Goal: Task Accomplishment & Management: Use online tool/utility

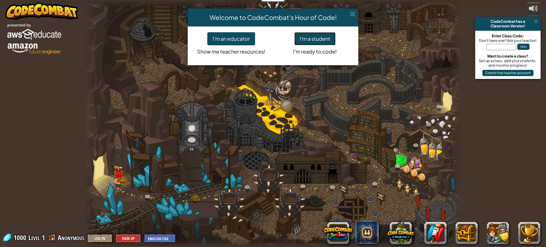
click at [297, 37] on button "I'm a student" at bounding box center [314, 38] width 41 height 13
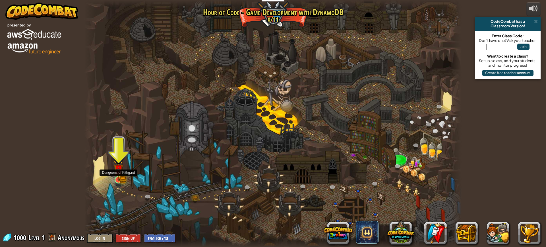
click at [121, 178] on img at bounding box center [118, 169] width 10 height 22
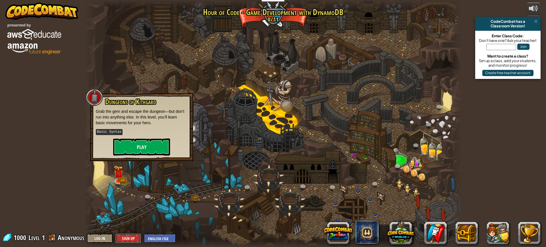
click at [130, 239] on button "Sign Up" at bounding box center [128, 237] width 26 height 9
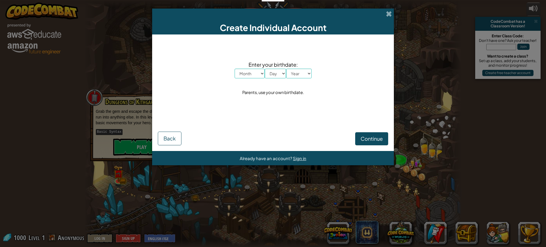
click at [254, 72] on select "Month January February March April May June July August September October Novem…" at bounding box center [250, 74] width 30 height 10
select select "11"
click at [235, 69] on select "Month January February March April May June July August September October Novem…" at bounding box center [250, 74] width 30 height 10
click at [273, 67] on span "Enter your birthdate:" at bounding box center [273, 64] width 77 height 8
click at [274, 72] on select "Day 1 2 3 4 5 6 7 8 9 10 11 12 13 14 15 16 17 18 19 20 21 22 23 24 25 26 27 28 …" at bounding box center [275, 74] width 21 height 10
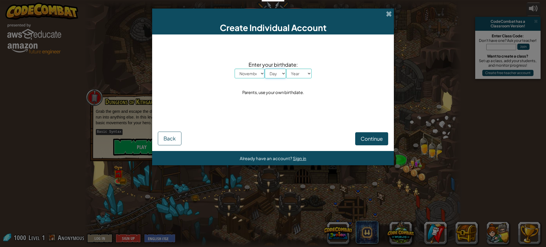
select select "11"
click at [265, 69] on select "Day 1 2 3 4 5 6 7 8 9 10 11 12 13 14 15 16 17 18 19 20 21 22 23 24 25 26 27 28 …" at bounding box center [275, 74] width 21 height 10
click at [298, 76] on select "Year [DATE] 2024 2023 2022 2021 2020 2019 2018 2017 2016 2015 2014 2013 2012 20…" at bounding box center [299, 74] width 26 height 10
select select "2011"
click at [286, 69] on select "Year [DATE] 2024 2023 2022 2021 2020 2019 2018 2017 2016 2015 2014 2013 2012 20…" at bounding box center [299, 74] width 26 height 10
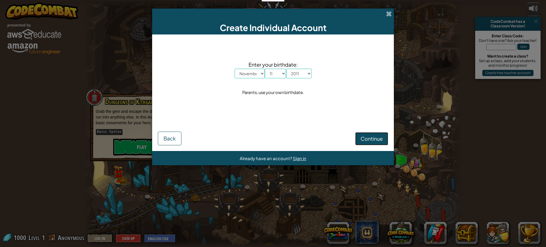
click at [359, 136] on button "Continue" at bounding box center [371, 138] width 33 height 13
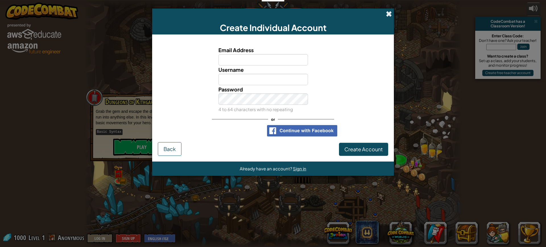
click at [388, 14] on span at bounding box center [389, 14] width 6 height 6
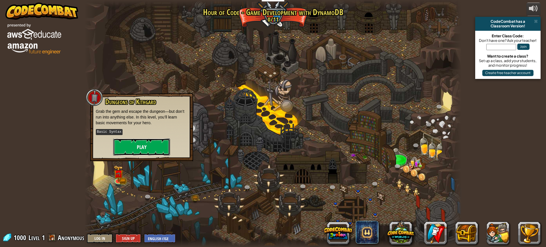
click at [131, 145] on button "Play" at bounding box center [141, 146] width 57 height 17
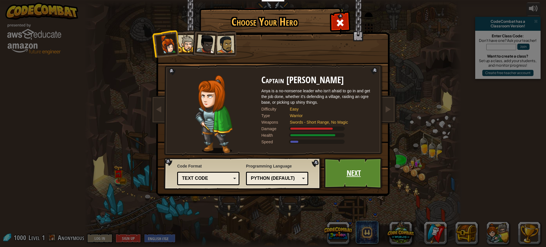
click at [345, 173] on link "Next" at bounding box center [353, 172] width 59 height 31
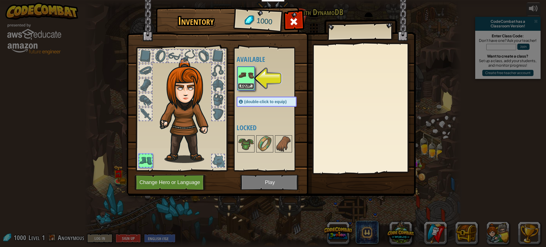
click at [248, 87] on button "Equip" at bounding box center [246, 86] width 16 height 6
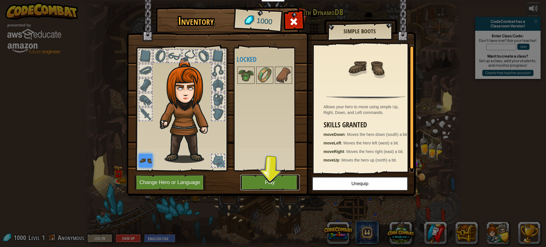
click at [269, 181] on button "Play" at bounding box center [269, 182] width 59 height 16
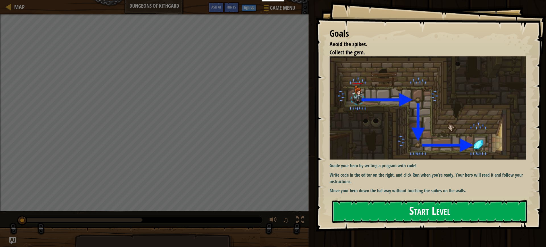
drag, startPoint x: 397, startPoint y: 194, endPoint x: 398, endPoint y: 202, distance: 8.1
click at [397, 196] on div "Goals Avoid the spikes. Collect the gem. Guide your hero by writing a program w…" at bounding box center [430, 115] width 231 height 231
click at [398, 203] on button "Start Level" at bounding box center [429, 211] width 195 height 22
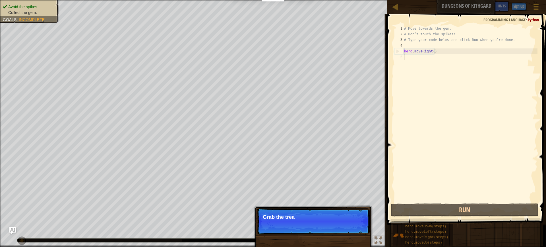
click at [422, 58] on div "# Move towards the gem. # Don’t touch the spikes! # Type your code below and cl…" at bounding box center [470, 120] width 134 height 188
click at [349, 222] on button "Continue" at bounding box center [353, 224] width 24 height 7
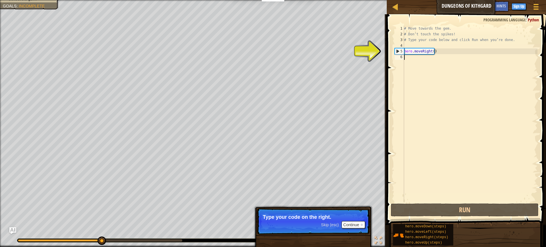
click at [426, 60] on div "# Move towards the gem. # Don’t touch the spikes! # Type your code below and cl…" at bounding box center [470, 120] width 134 height 188
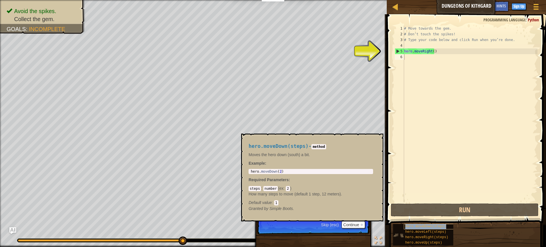
click at [428, 227] on span "hero.moveDown(steps)" at bounding box center [425, 226] width 41 height 4
click at [421, 57] on div "# Move towards the gem. # Don’t touch the spikes! # Type your code below and cl…" at bounding box center [470, 120] width 134 height 188
click at [432, 50] on div "# Move towards the gem. # Don’t touch the spikes! # Type your code below and cl…" at bounding box center [470, 120] width 134 height 188
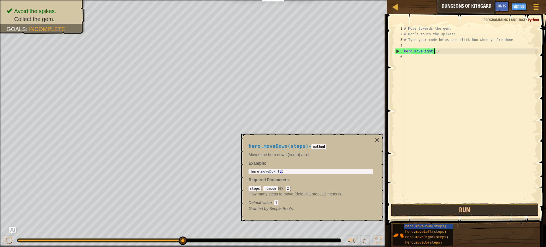
scroll to position [3, 2]
type textarea "hero.moveRight(1)"
click at [471, 211] on button "Run" at bounding box center [465, 209] width 148 height 13
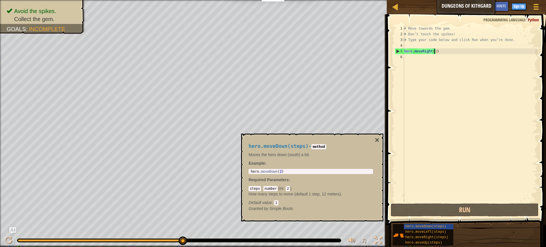
click at [421, 60] on div "# Move towards the gem. # Don’t touch the spikes! # Type your code below and cl…" at bounding box center [470, 120] width 134 height 188
click at [431, 226] on span "hero.moveDown(steps)" at bounding box center [425, 226] width 41 height 4
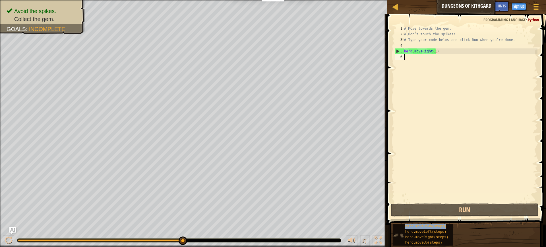
click at [431, 226] on span "hero.moveDown(steps)" at bounding box center [425, 226] width 41 height 4
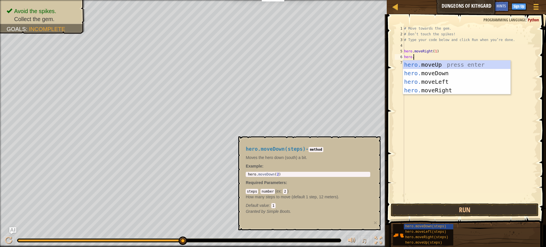
scroll to position [3, 1]
type textarea "hero.m"
click at [443, 72] on div "hero.m oveUp press enter hero.m oveDown press enter hero.m oveLeft press enter …" at bounding box center [456, 85] width 107 height 51
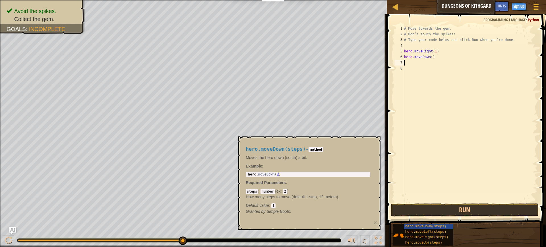
scroll to position [3, 0]
click at [430, 57] on div "# Move towards the gem. # Don’t touch the spikes! # Type your code below and cl…" at bounding box center [470, 120] width 134 height 188
click at [445, 211] on button "Run" at bounding box center [465, 209] width 148 height 13
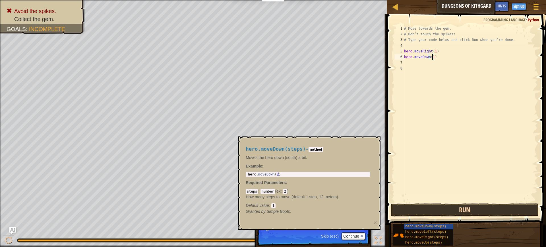
type textarea "hero.moveDown(1)"
click at [453, 208] on button "Run" at bounding box center [465, 209] width 148 height 13
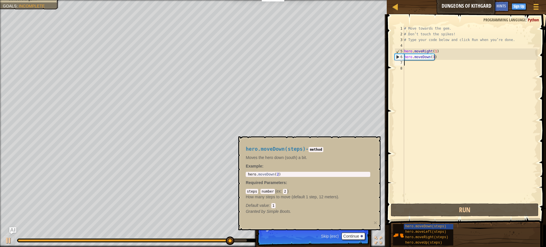
click at [425, 63] on div "# Move towards the gem. # Don’t touch the spikes! # Type your code below and cl…" at bounding box center [470, 120] width 134 height 188
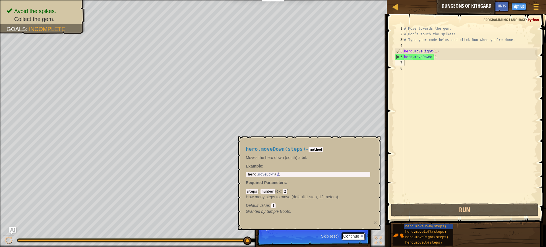
click at [356, 237] on button "Continue" at bounding box center [353, 235] width 24 height 7
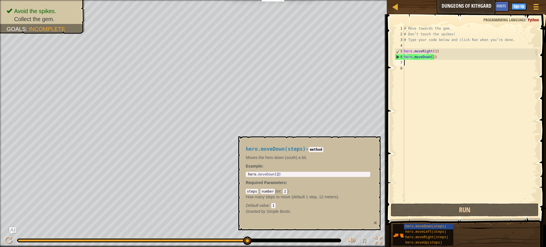
click at [375, 222] on button "×" at bounding box center [375, 222] width 3 height 6
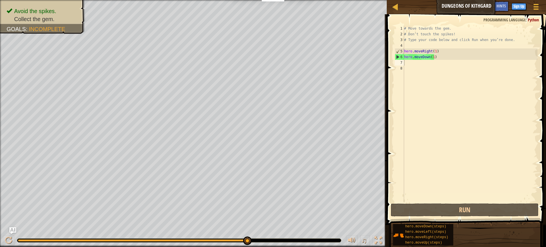
click at [409, 63] on div "# Move towards the gem. # Don’t touch the spikes! # Type your code below and cl…" at bounding box center [470, 120] width 134 height 188
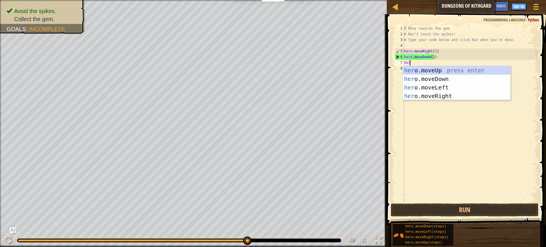
scroll to position [3, 0]
type textarea "hero"
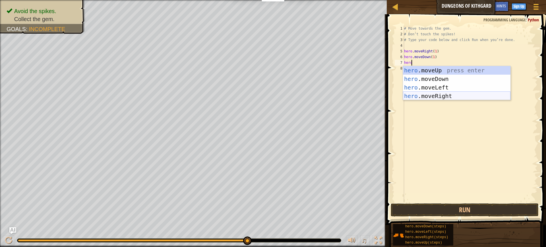
click at [446, 93] on div "hero .moveUp press enter hero .moveDown press enter hero .moveLeft press enter …" at bounding box center [456, 91] width 107 height 51
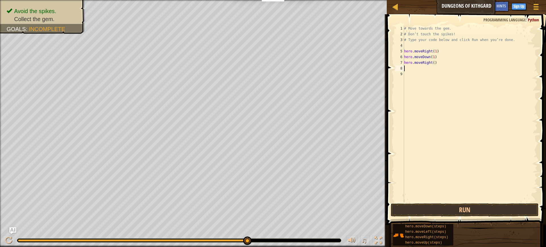
scroll to position [3, 0]
click at [432, 63] on div "# Move towards the gem. # Don’t touch the spikes! # Type your code below and cl…" at bounding box center [470, 120] width 134 height 188
type textarea "hero.moveRight(1)"
click at [499, 205] on button "Run" at bounding box center [465, 209] width 148 height 13
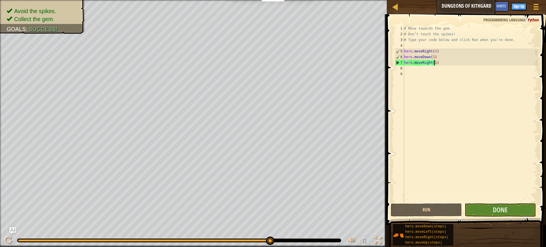
click at [422, 69] on div "# Move towards the gem. # Don’t touch the spikes! # Type your code below and cl…" at bounding box center [470, 120] width 134 height 188
click at [433, 61] on div "# Move towards the gem. # Don’t touch the spikes! # Type your code below and cl…" at bounding box center [470, 120] width 134 height 188
type textarea "hero.moveRight(1)"
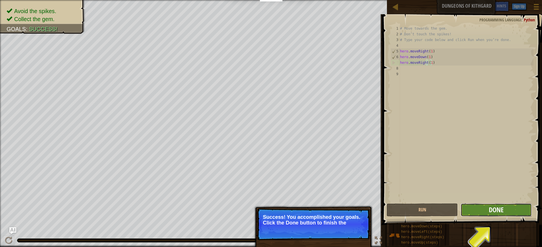
click at [493, 211] on span "Done" at bounding box center [495, 209] width 15 height 9
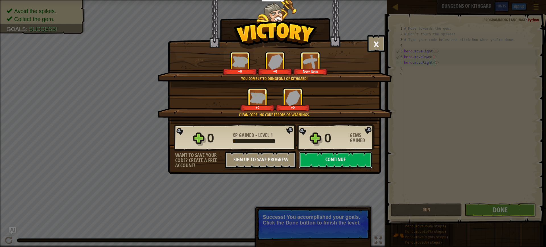
click at [336, 157] on button "Continue" at bounding box center [335, 159] width 73 height 17
